Goal: Book appointment/travel/reservation

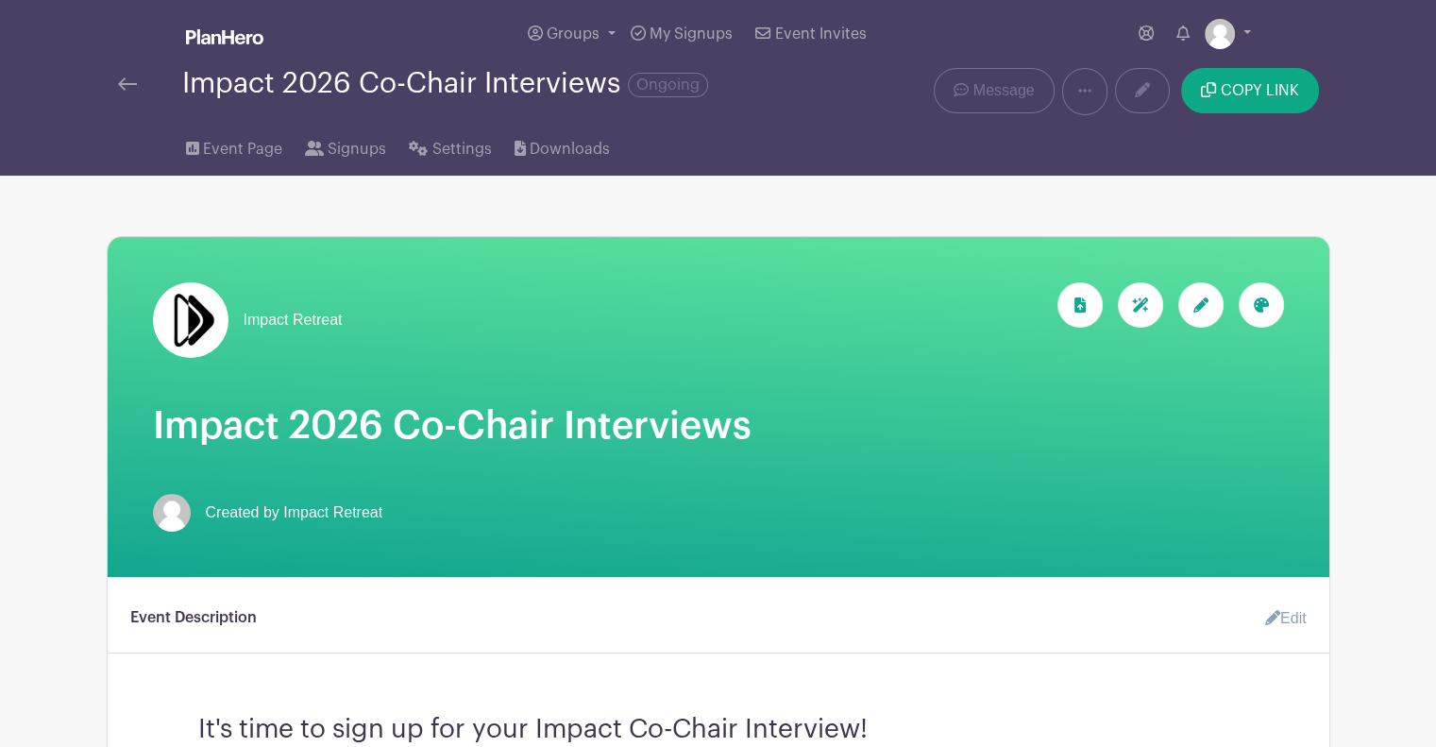
click at [129, 91] on img at bounding box center [127, 83] width 19 height 13
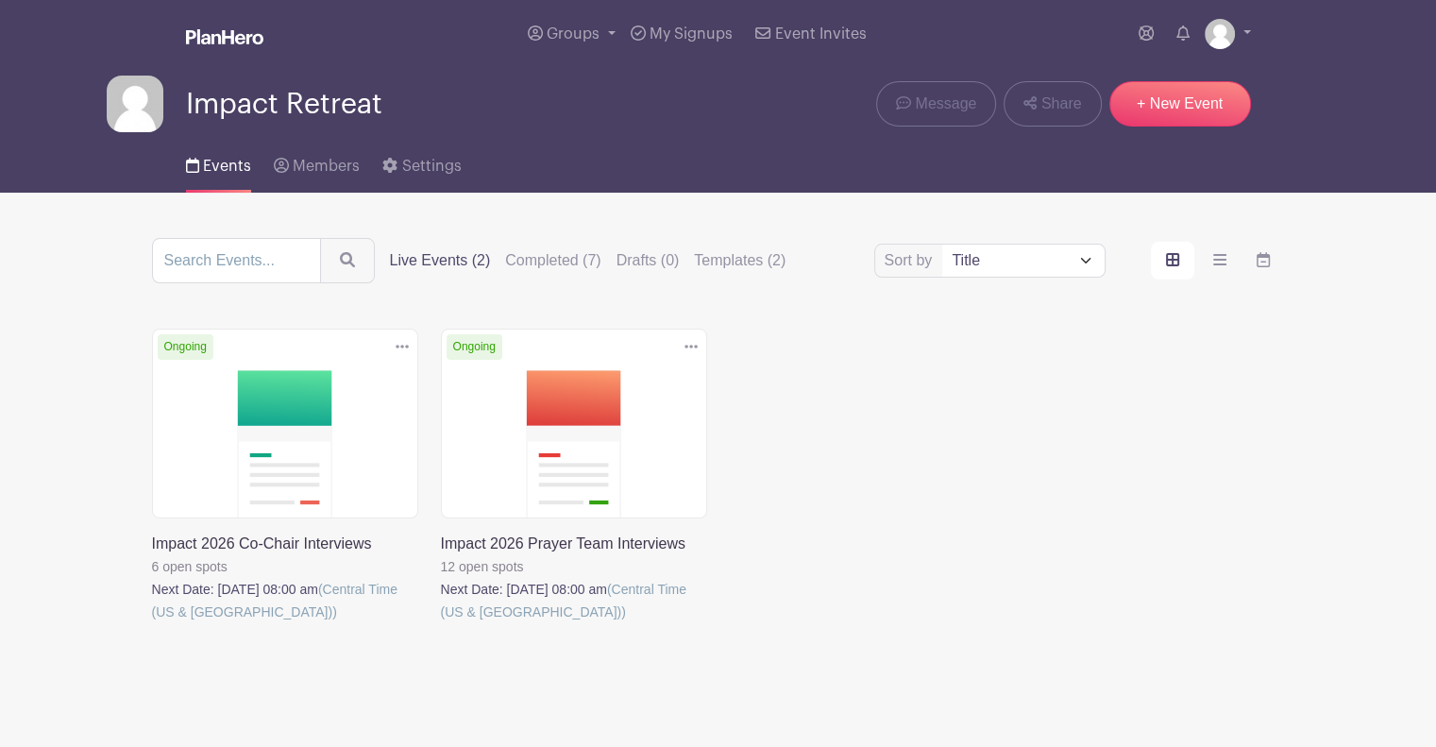
click at [441, 623] on link at bounding box center [441, 623] width 0 height 0
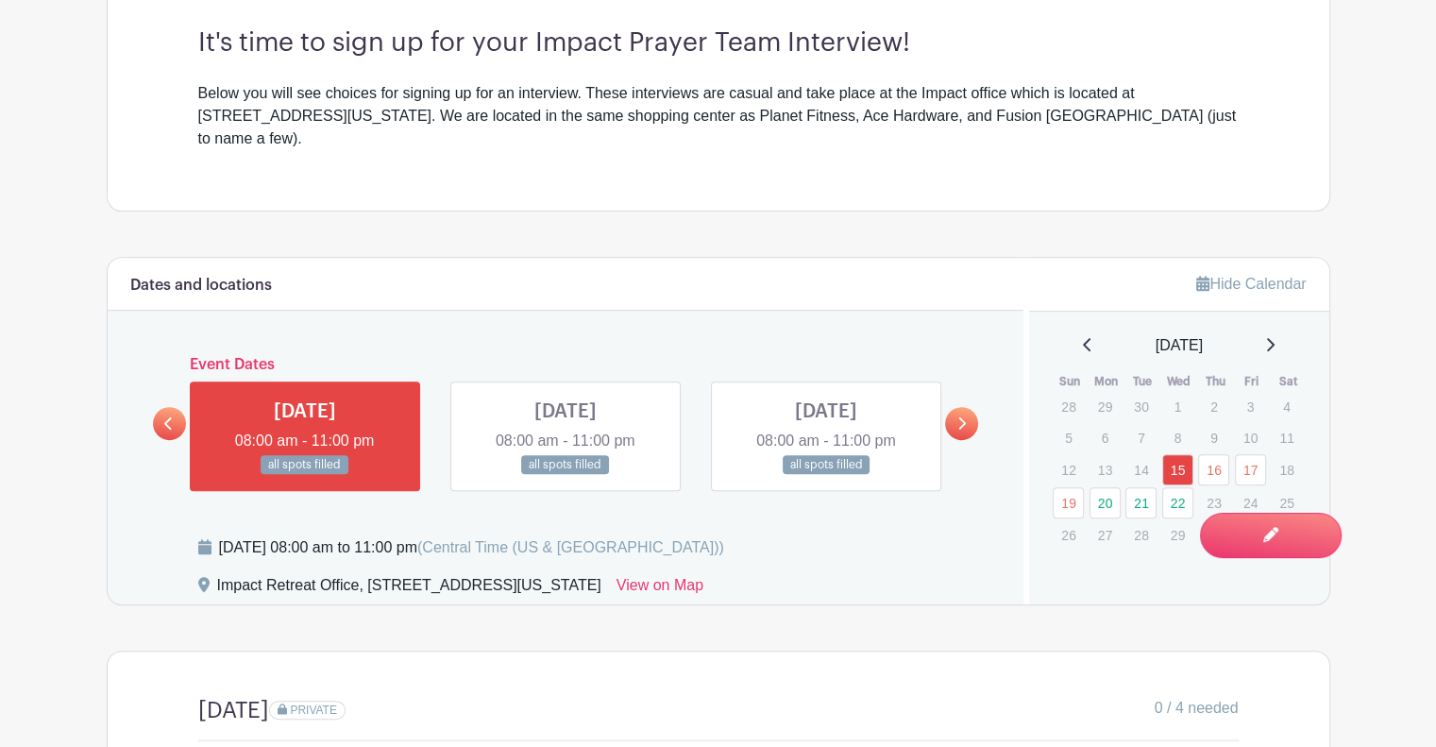
scroll to position [755, 0]
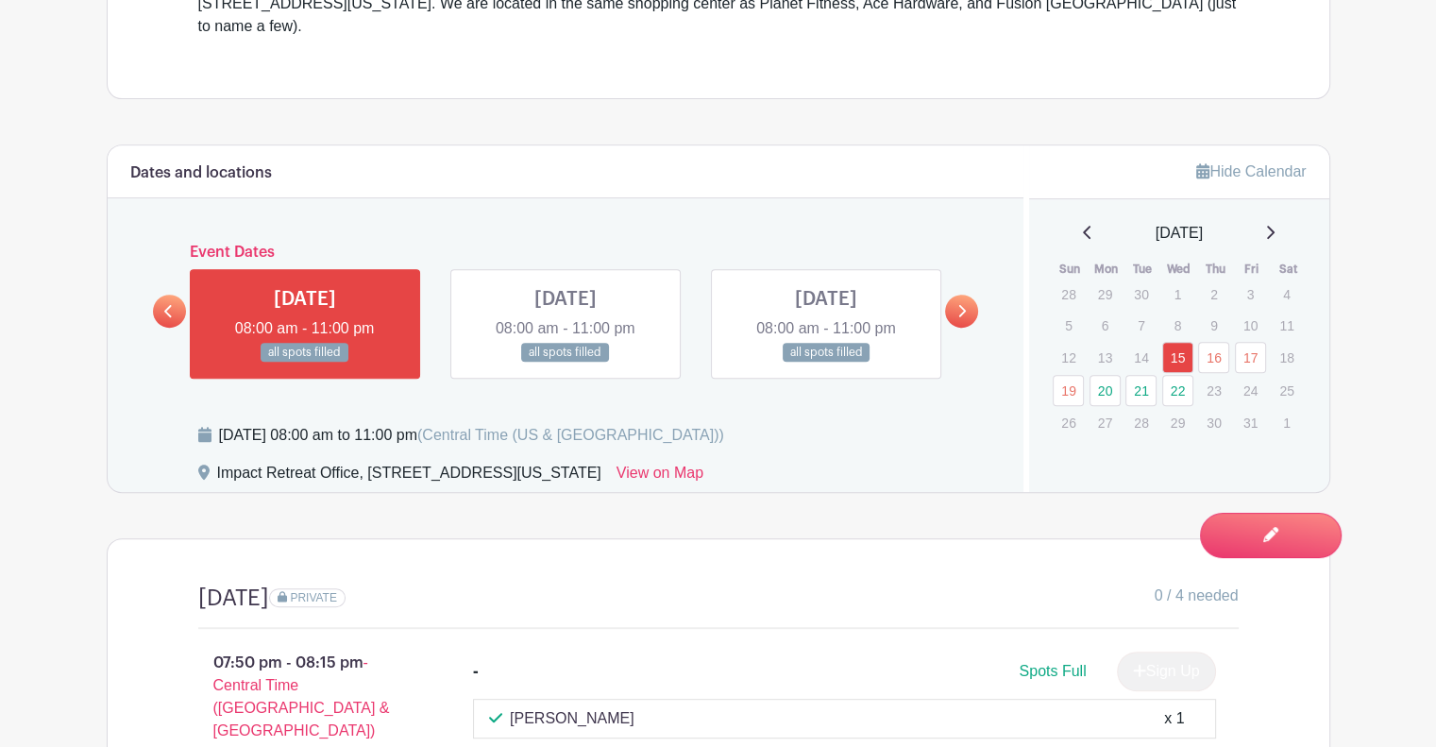
click at [1404, 290] on main "Groups All Groups Impact Retreat My Signups Event Invites My account Logout Imp…" at bounding box center [718, 410] width 1436 height 2331
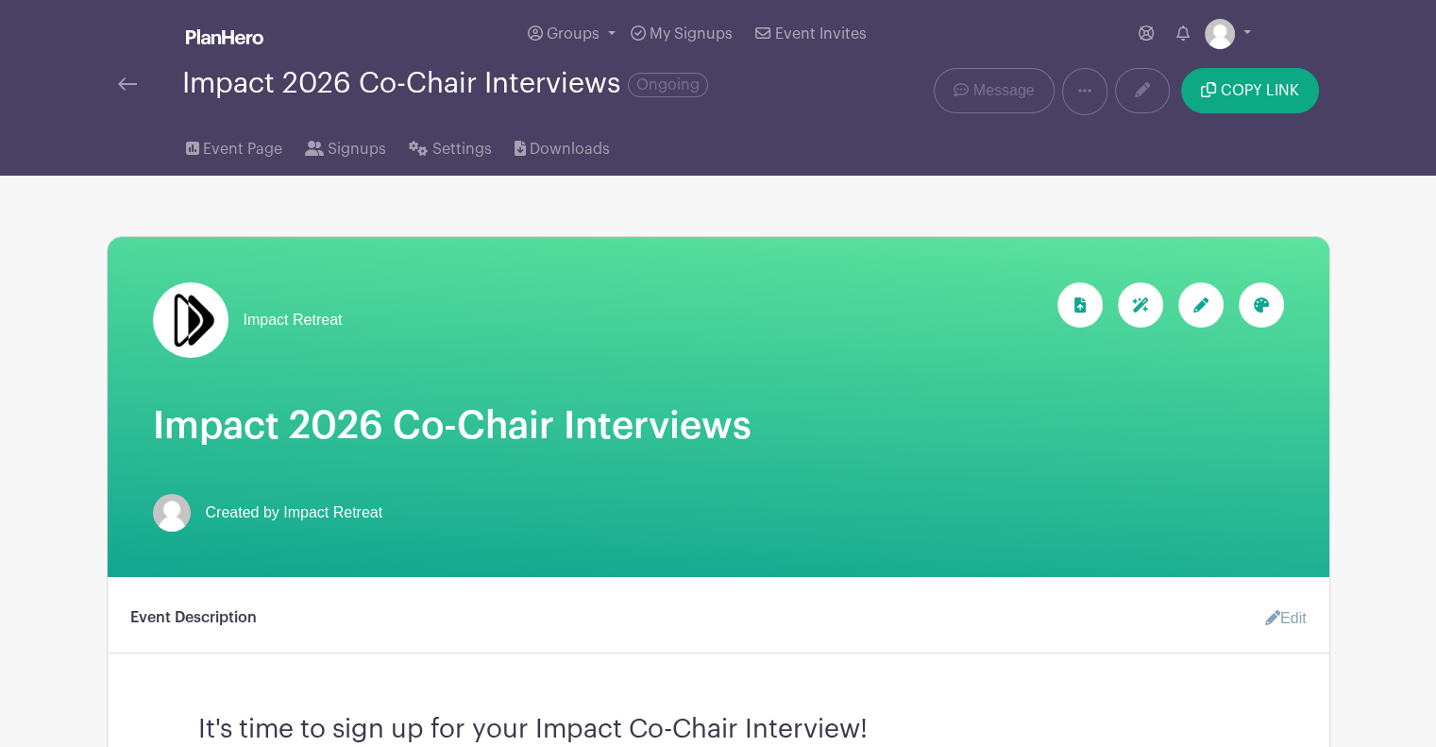
click at [131, 82] on img at bounding box center [127, 83] width 19 height 13
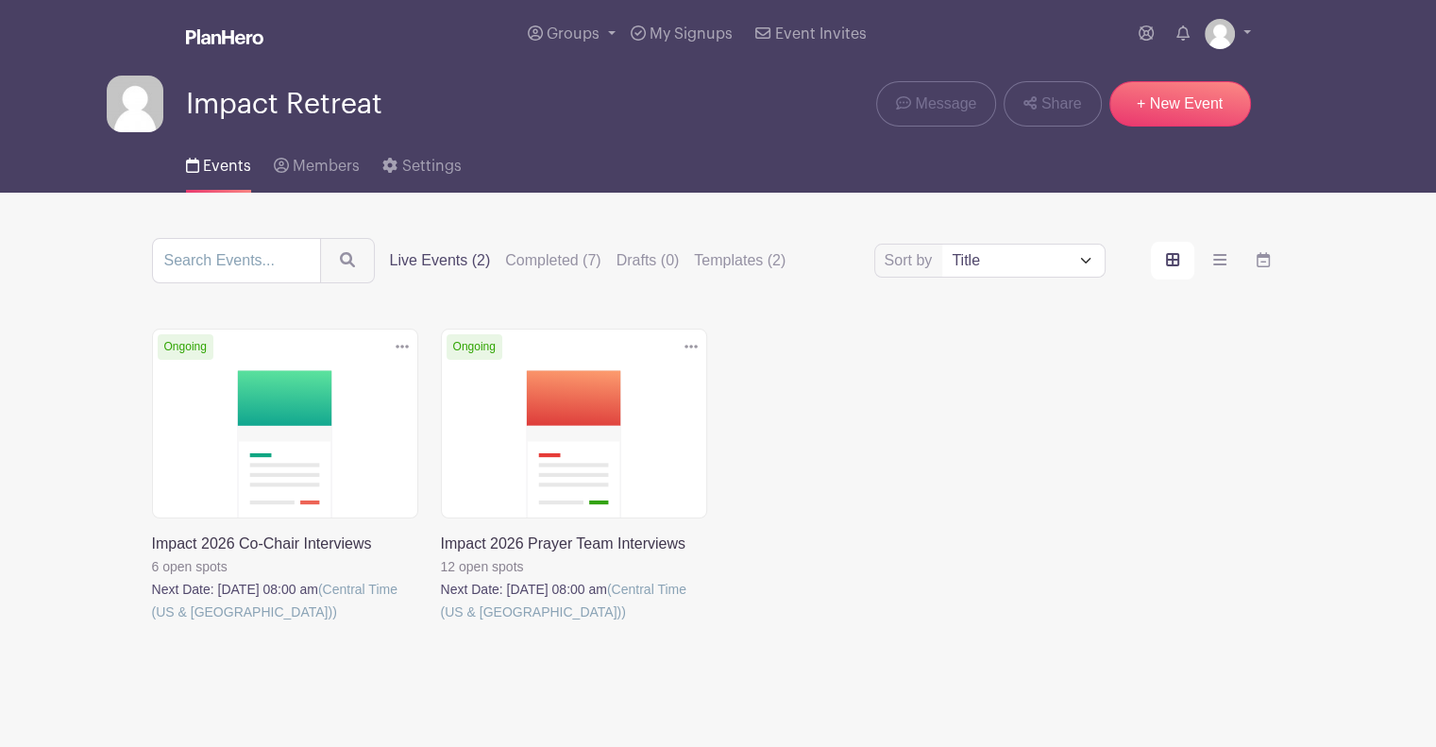
click at [152, 623] on link at bounding box center [152, 623] width 0 height 0
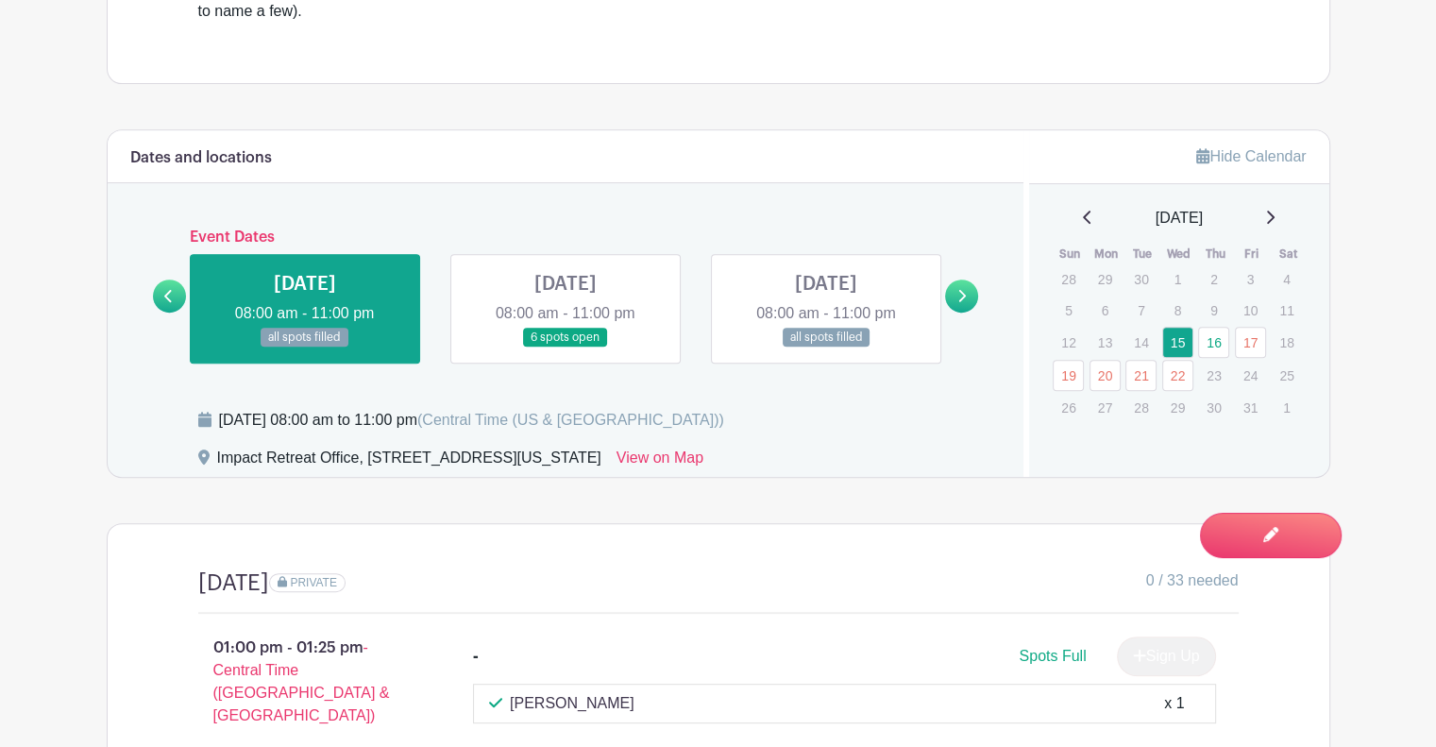
scroll to position [849, 0]
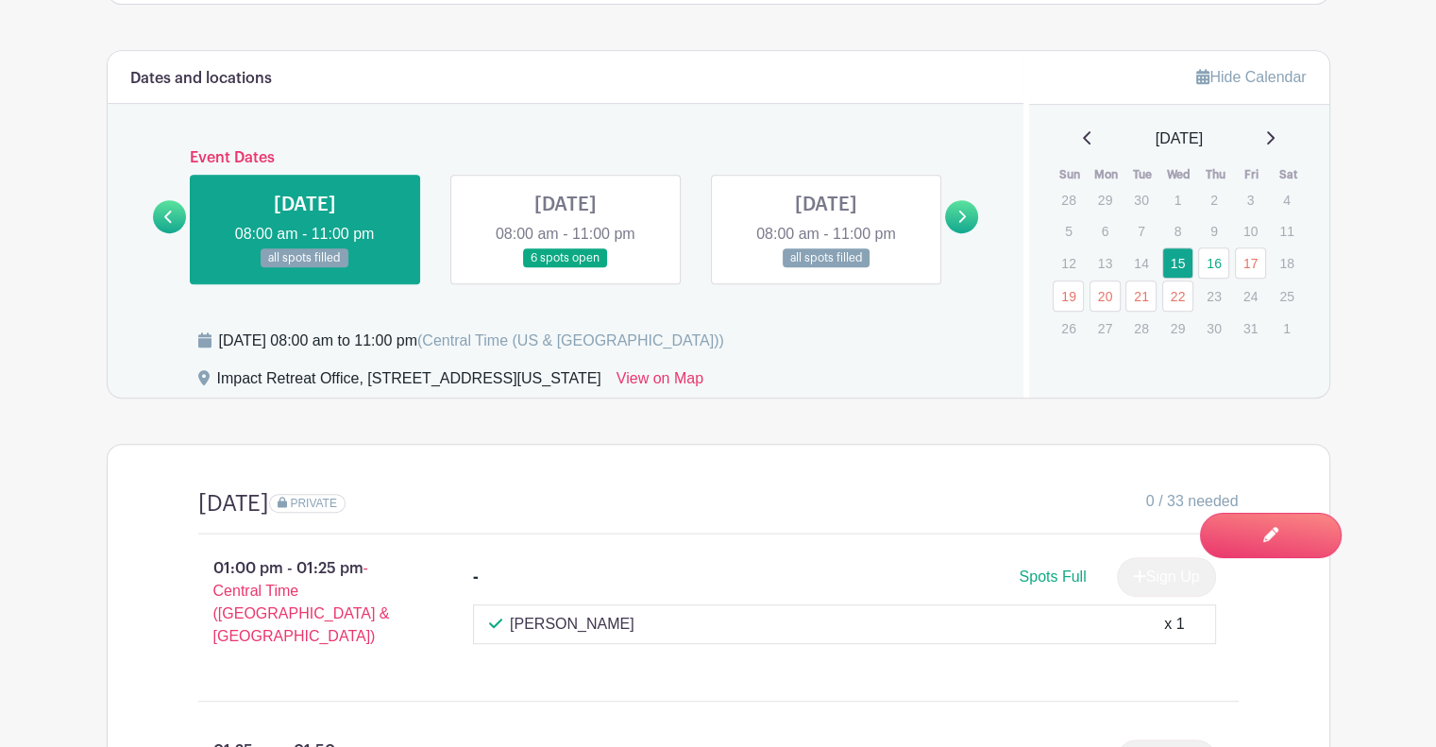
click at [1178, 280] on link "22" at bounding box center [1177, 295] width 31 height 31
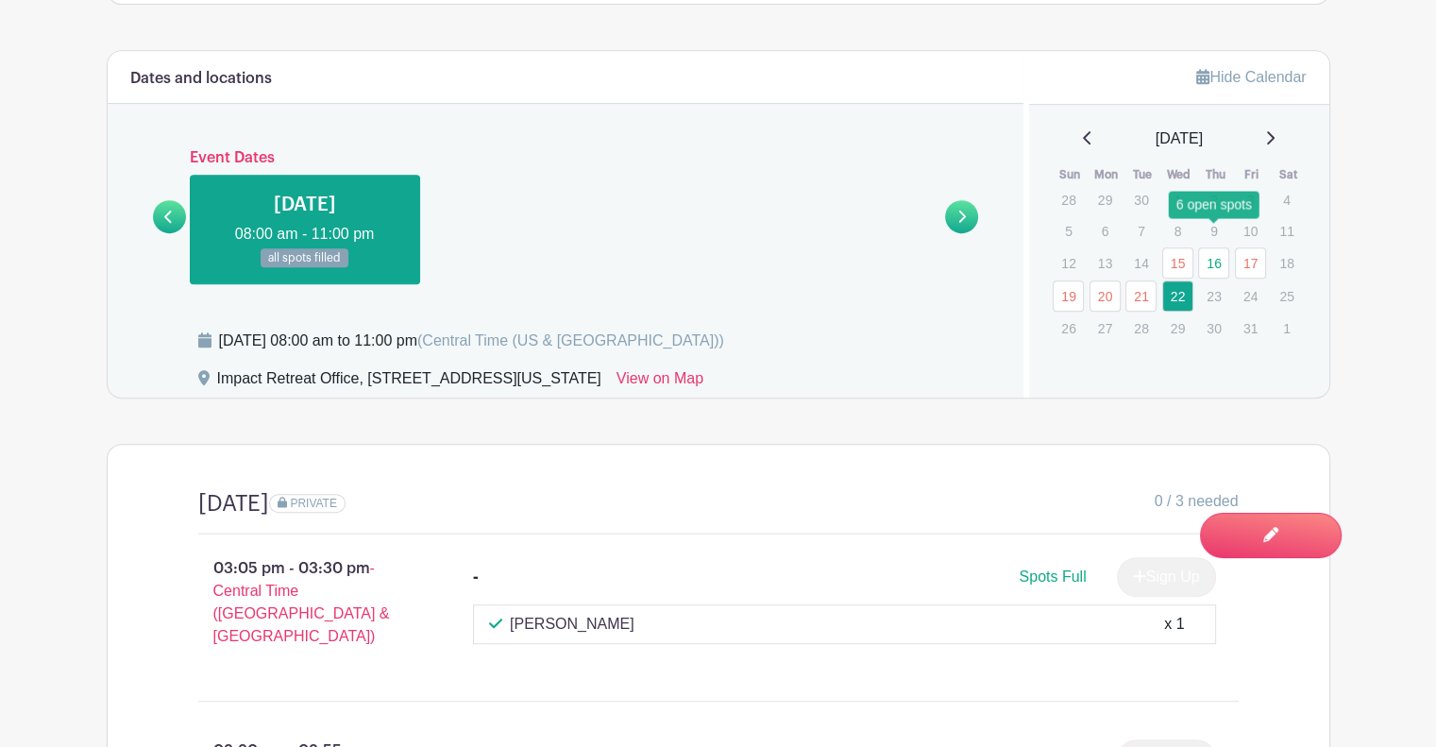
click at [1219, 247] on link "16" at bounding box center [1213, 262] width 31 height 31
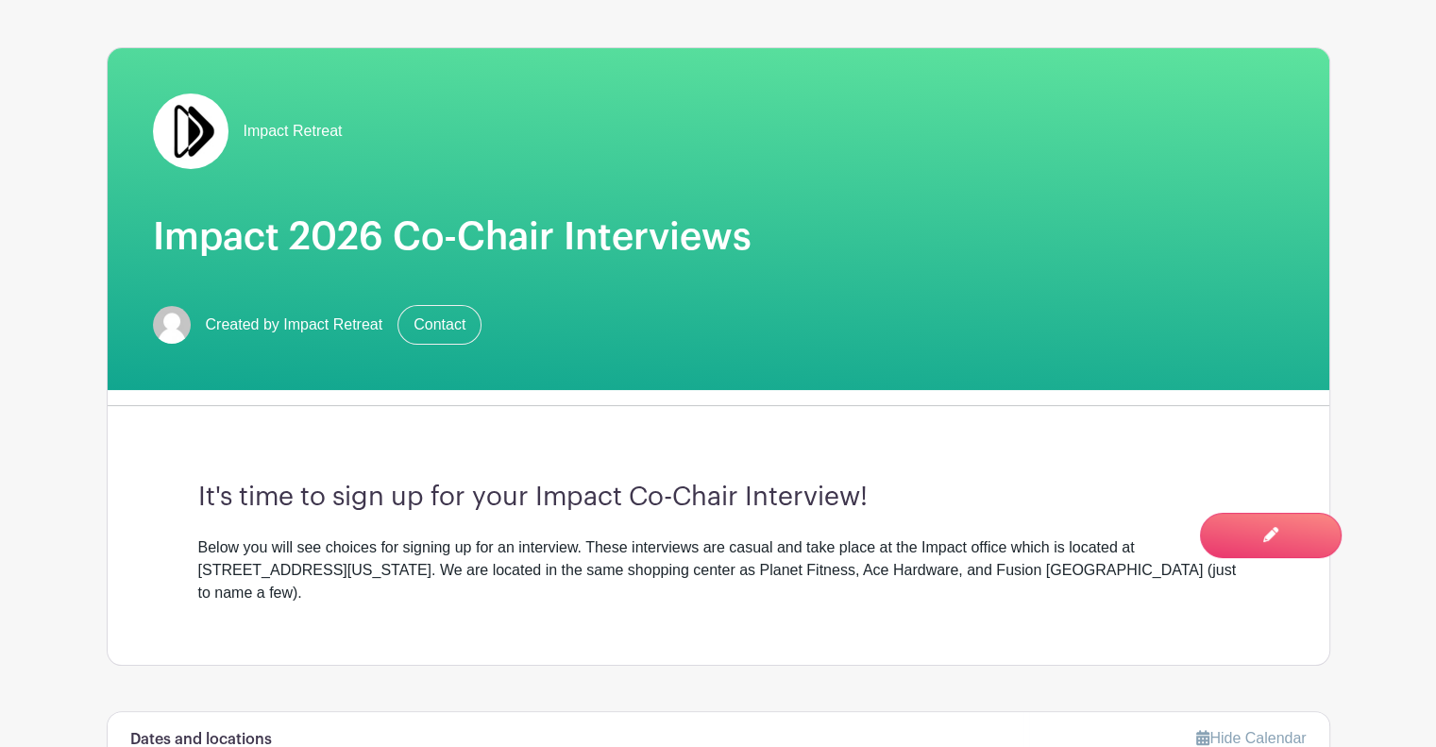
scroll to position [661, 0]
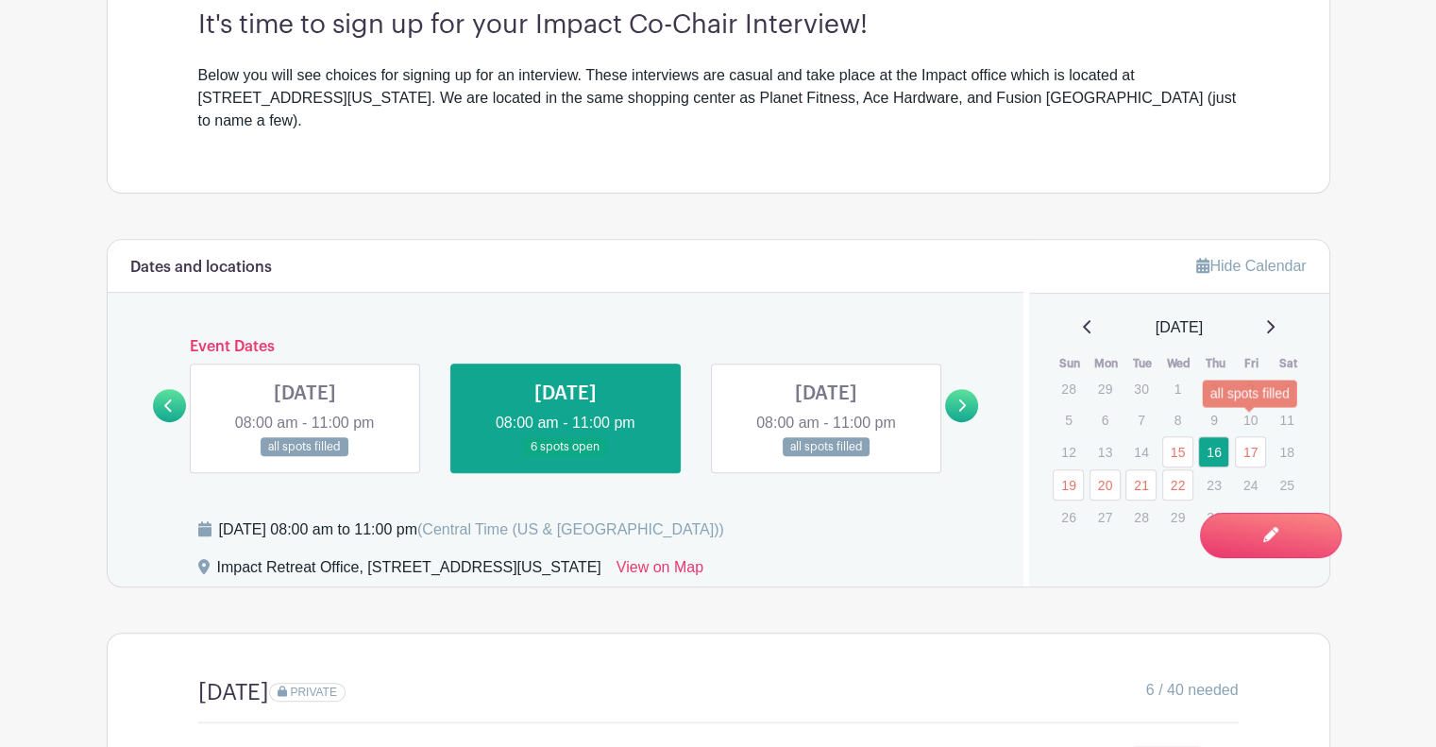
click at [1257, 436] on link "17" at bounding box center [1250, 451] width 31 height 31
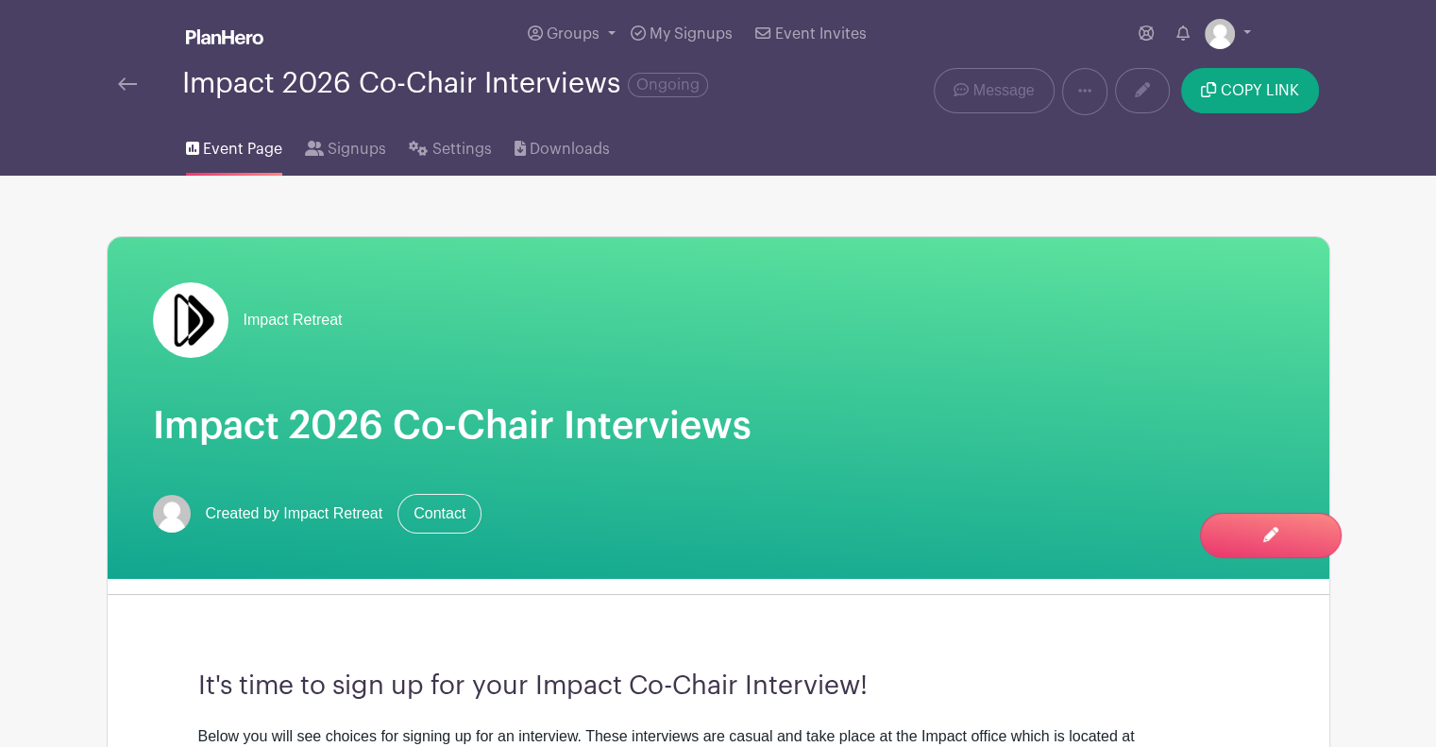
click at [126, 86] on img at bounding box center [127, 83] width 19 height 13
